Goal: Information Seeking & Learning: Learn about a topic

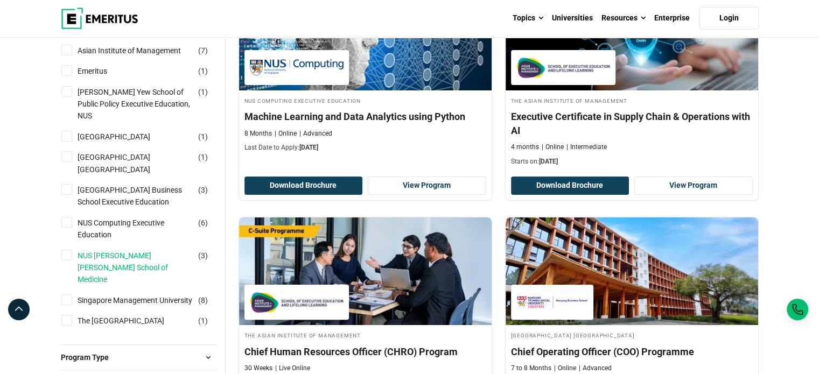
scroll to position [161, 0]
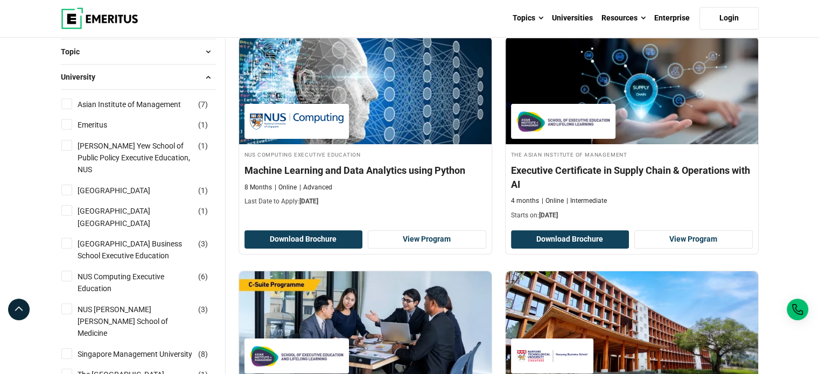
click at [66, 277] on input "NUS Computing Executive Education ( 6 )" at bounding box center [66, 276] width 11 height 11
checkbox input "true"
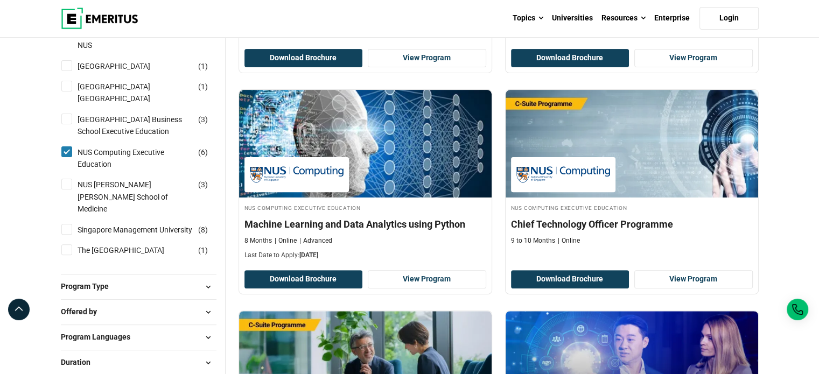
scroll to position [323, 0]
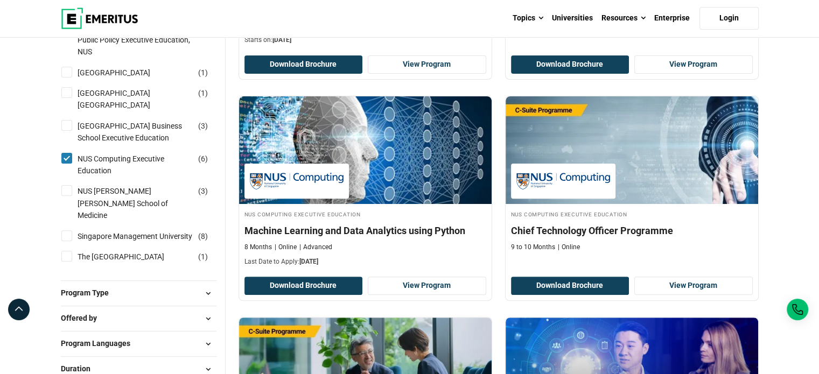
click at [63, 157] on input "NUS Computing Executive Education ( 6 )" at bounding box center [66, 158] width 11 height 11
checkbox input "false"
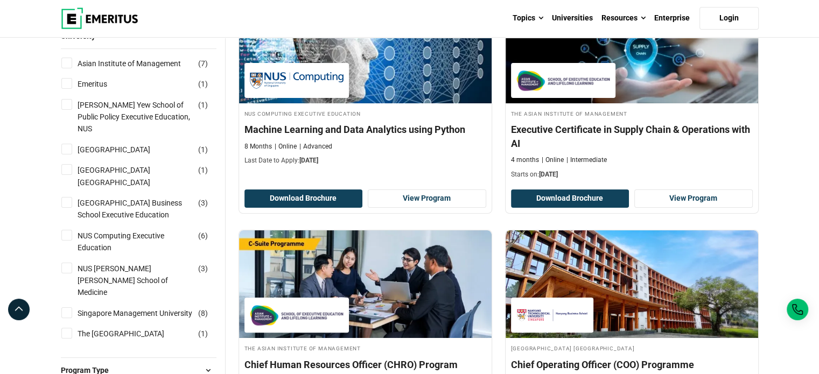
scroll to position [269, 0]
